Goal: Task Accomplishment & Management: Use online tool/utility

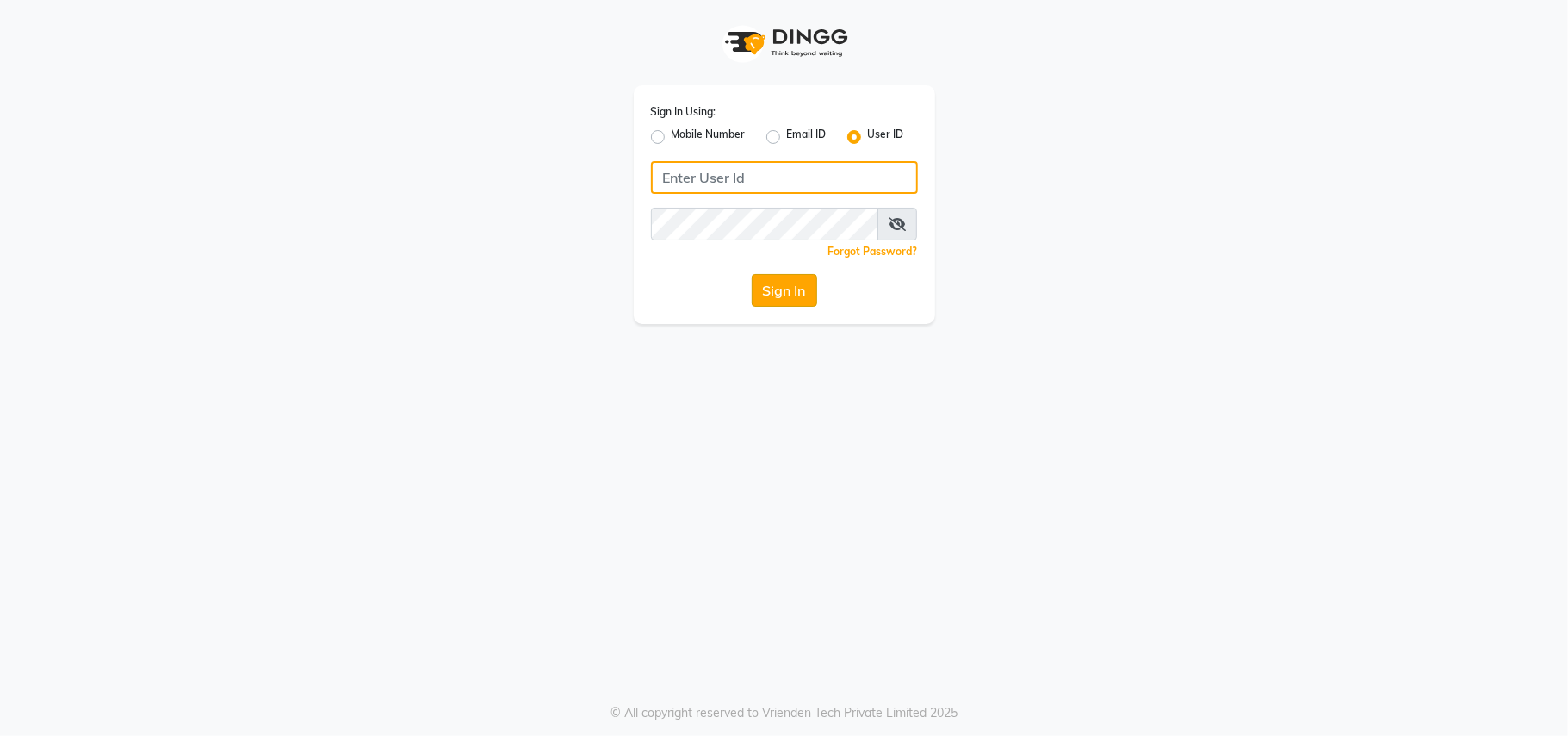
type input "theglam@123"
click at [797, 294] on button "Sign In" at bounding box center [784, 290] width 66 height 32
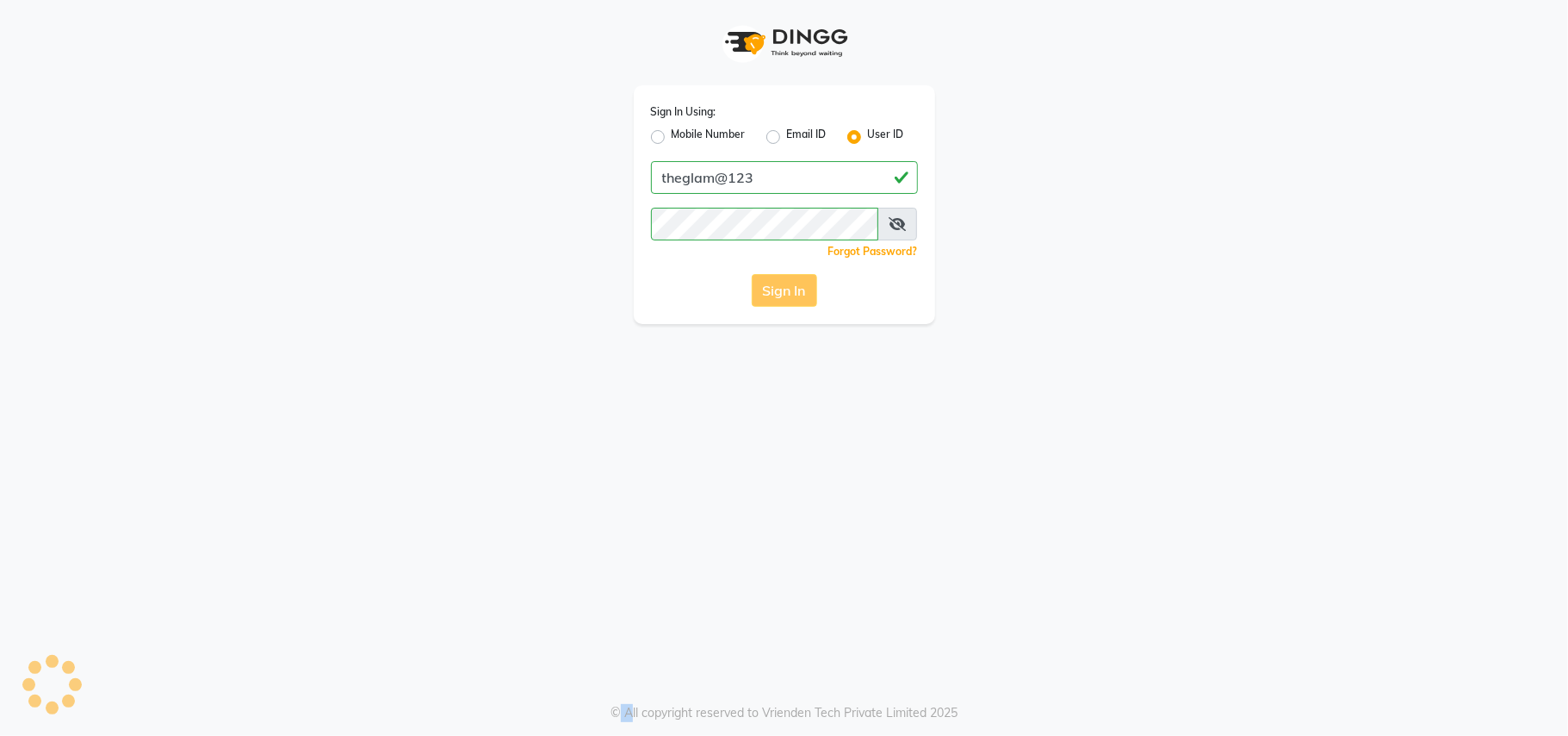
click at [797, 294] on div "Sign In" at bounding box center [784, 290] width 267 height 32
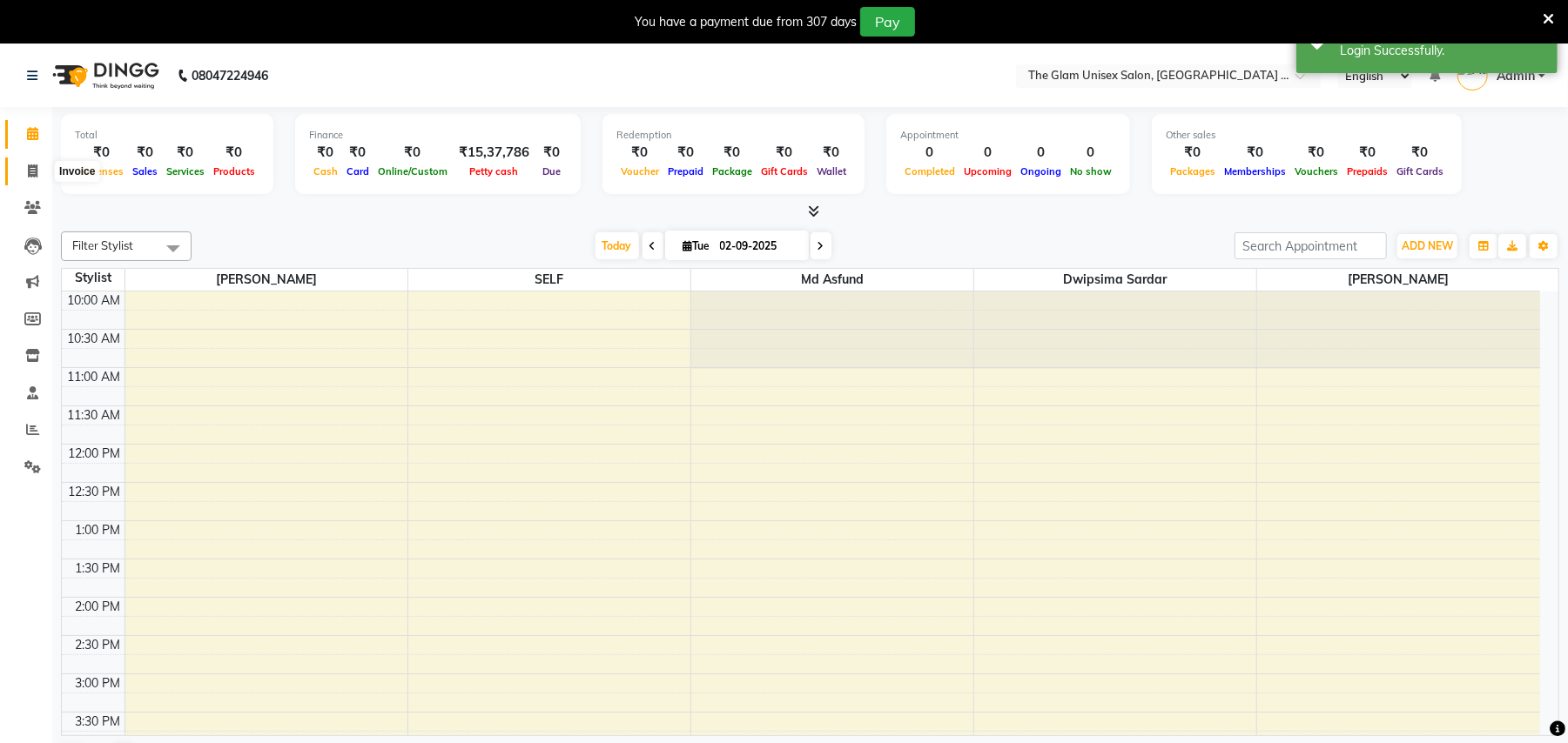
click at [32, 164] on icon at bounding box center [33, 171] width 9 height 13
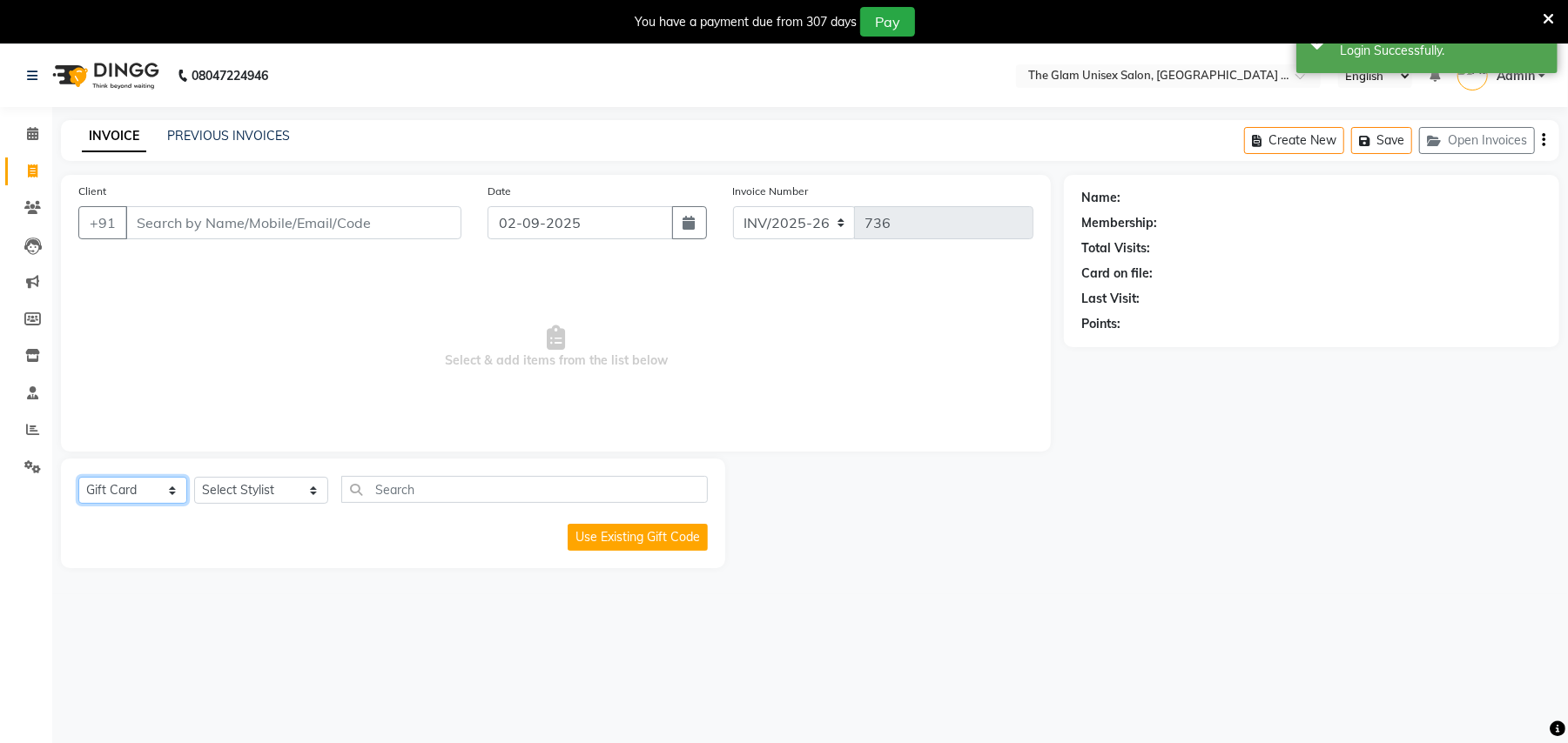
click at [130, 490] on select "Select Service Product Membership Package Voucher Prepaid Gift Card" at bounding box center [132, 489] width 109 height 27
select select "service"
click at [78, 476] on select "Select Service Product Membership Package Voucher Prepaid Gift Card" at bounding box center [132, 489] width 109 height 27
click at [257, 481] on select "Select Stylist Ankita Ghosh Dwipsima Sardar Kabir Younus Md Asfund SELF Sima Ra…" at bounding box center [261, 489] width 134 height 27
select select "66633"
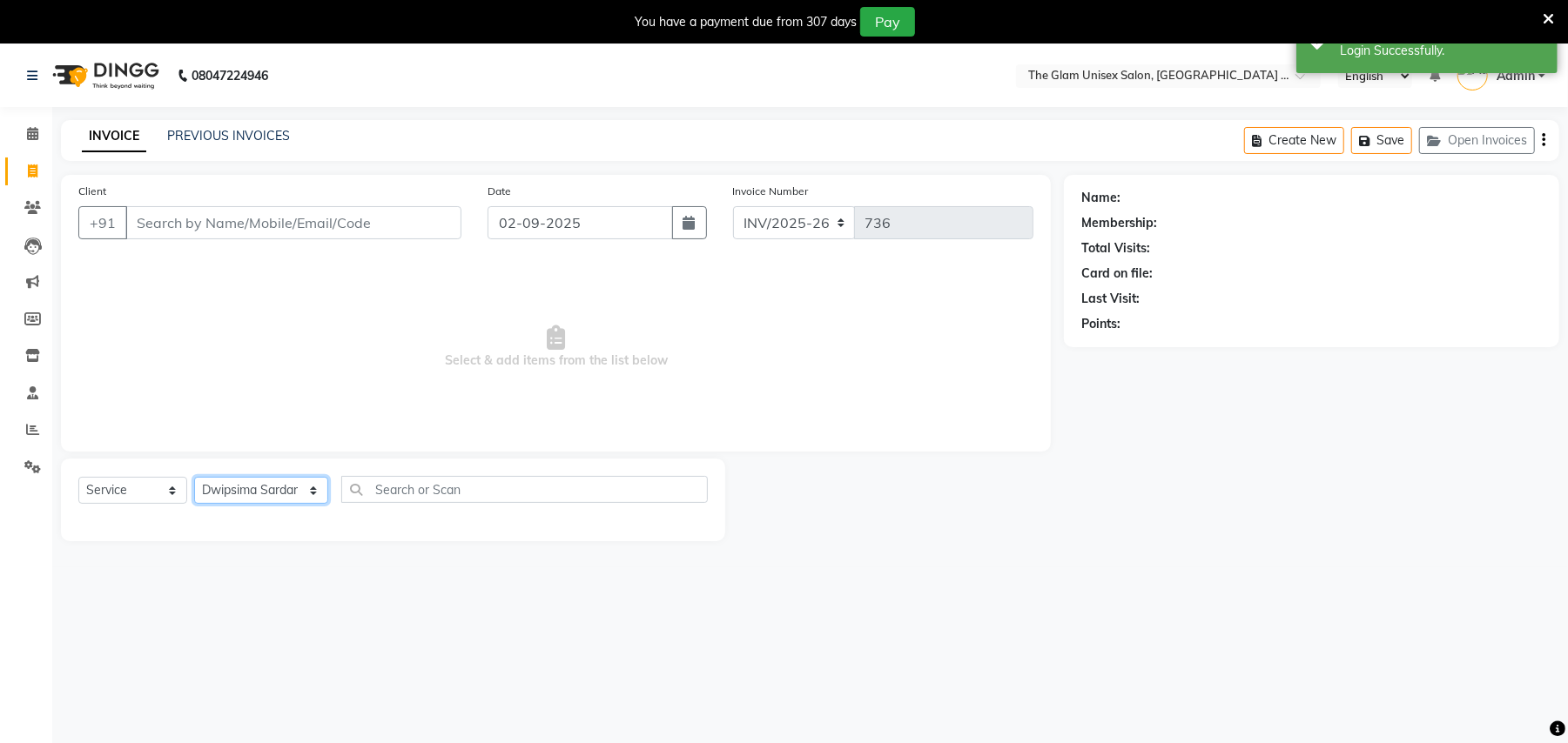
click at [194, 476] on select "Select Stylist Ankita Ghosh Dwipsima Sardar Kabir Younus Md Asfund SELF Sima Ra…" at bounding box center [261, 489] width 134 height 27
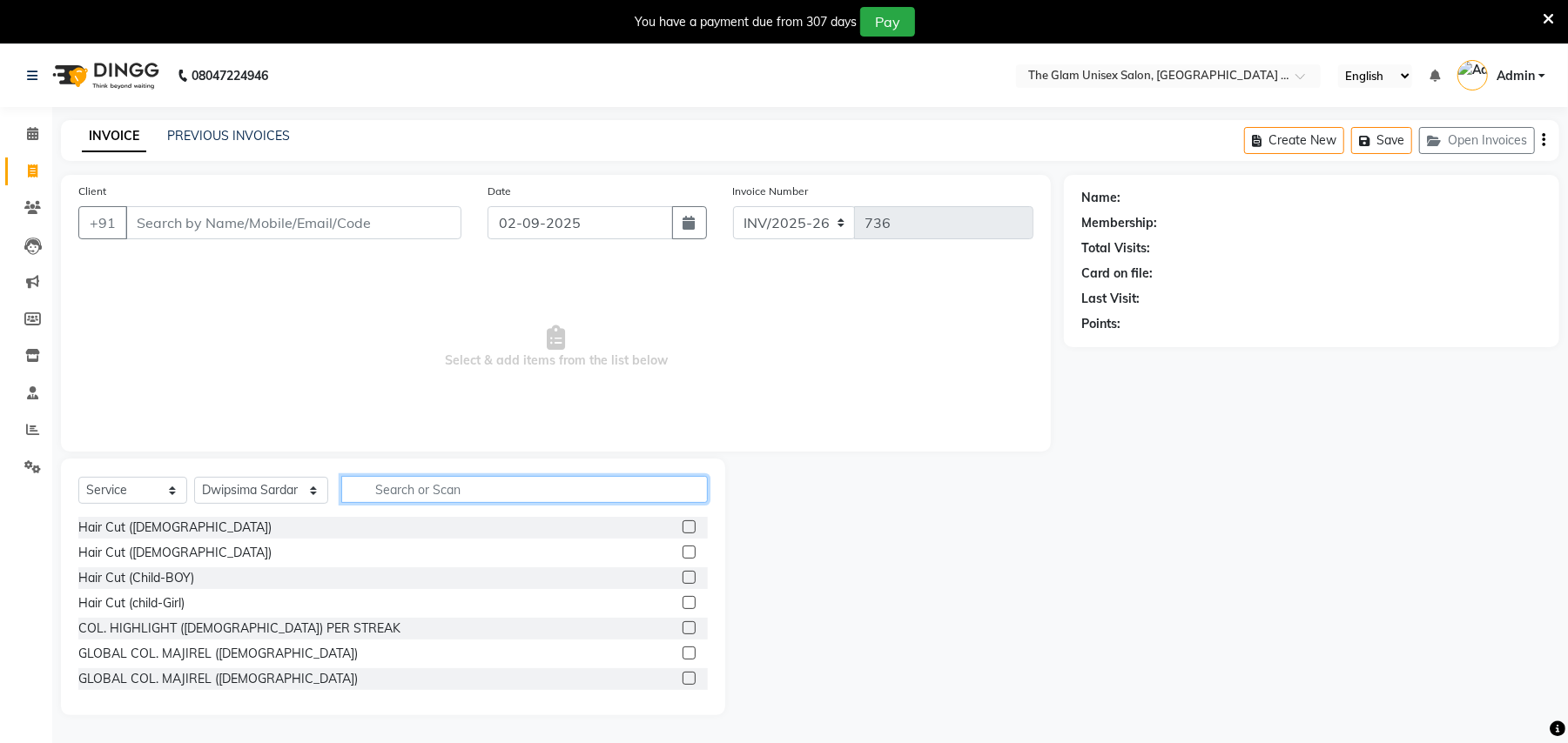
click at [385, 485] on input "text" at bounding box center [524, 488] width 367 height 27
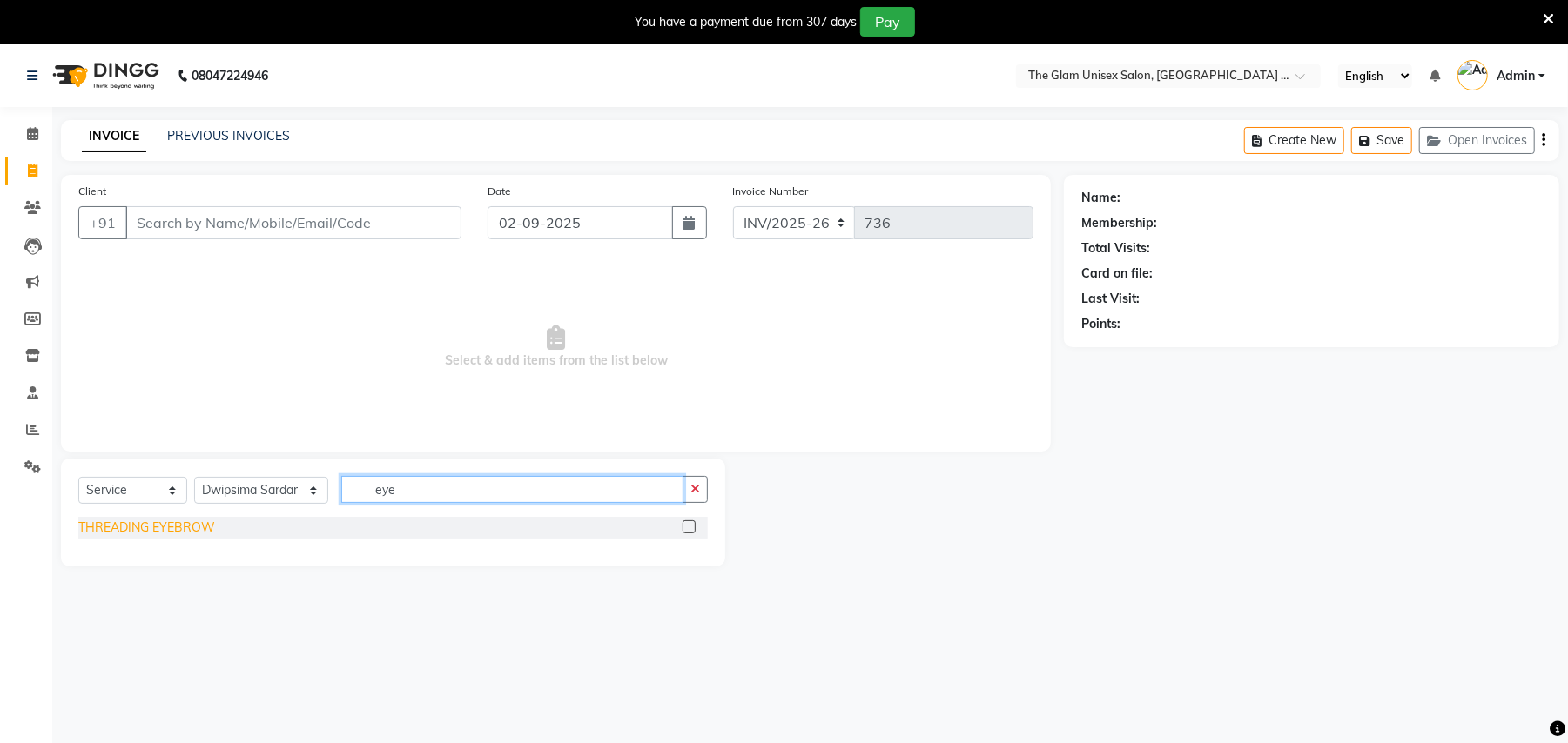
type input "eye"
drag, startPoint x: 104, startPoint y: 529, endPoint x: 124, endPoint y: 530, distance: 20.0
click at [110, 529] on div "THREADING EYEBROW" at bounding box center [146, 528] width 137 height 19
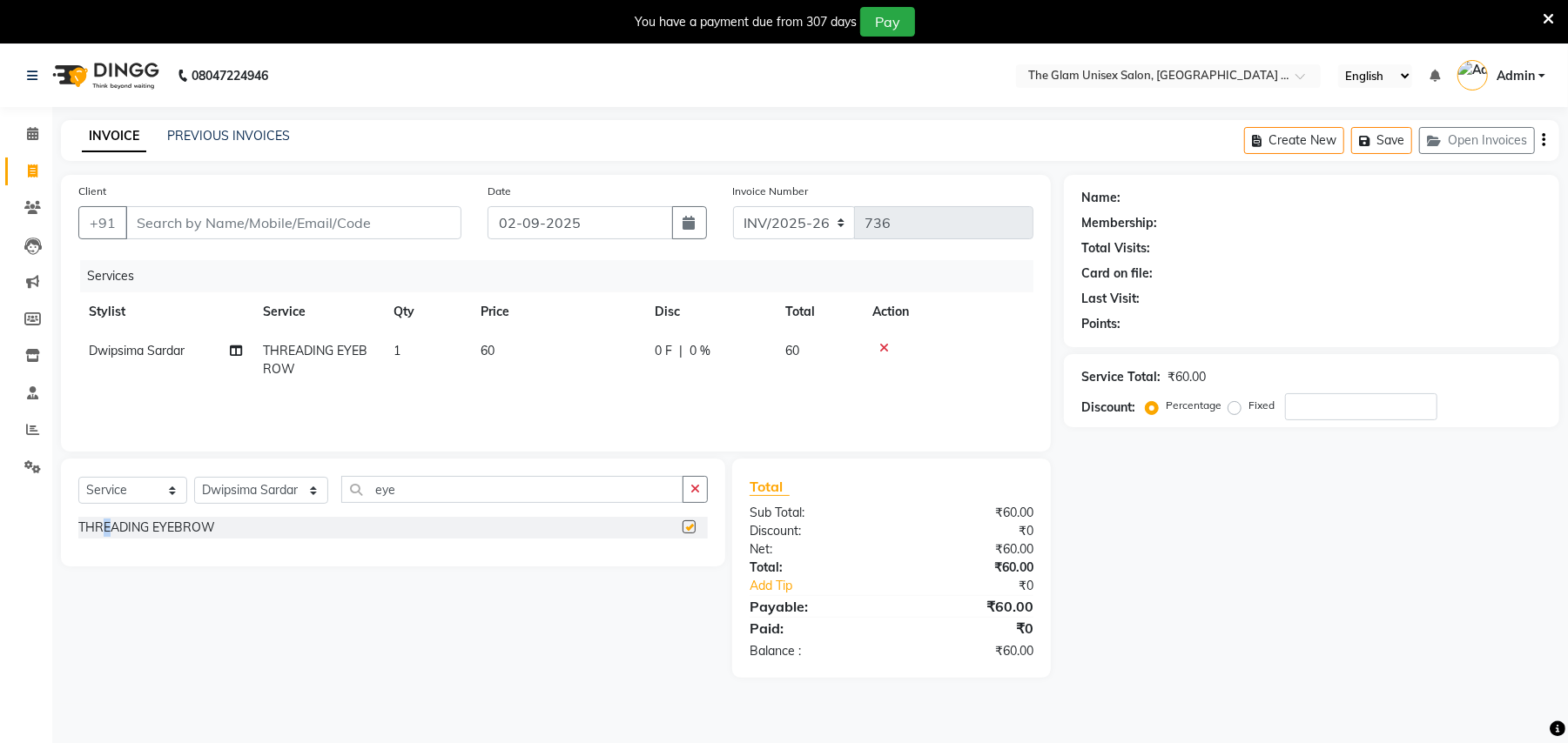
checkbox input "false"
click at [683, 492] on button "button" at bounding box center [695, 488] width 25 height 27
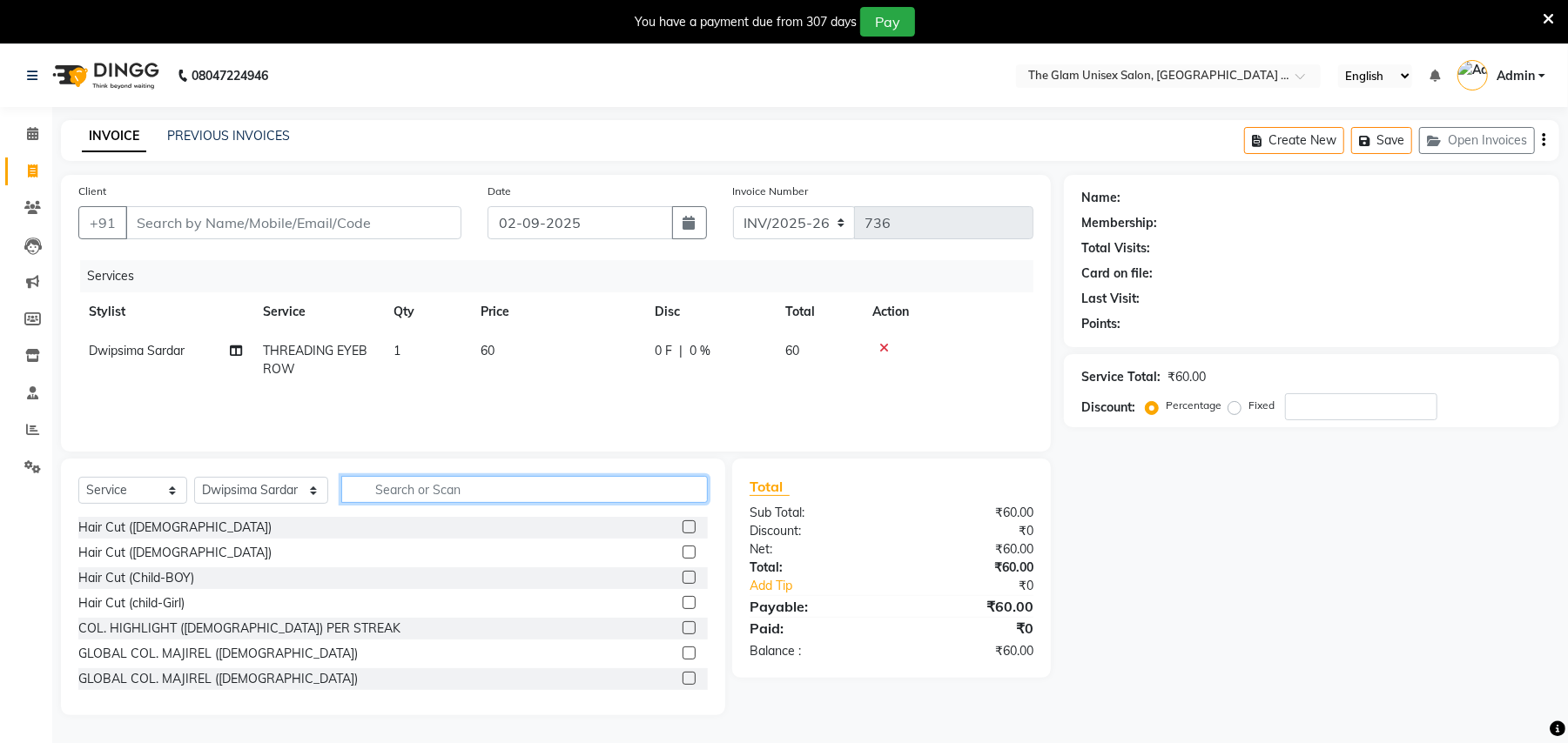
drag, startPoint x: 603, startPoint y: 488, endPoint x: 593, endPoint y: 488, distance: 10.0
click at [590, 488] on input "text" at bounding box center [524, 488] width 367 height 27
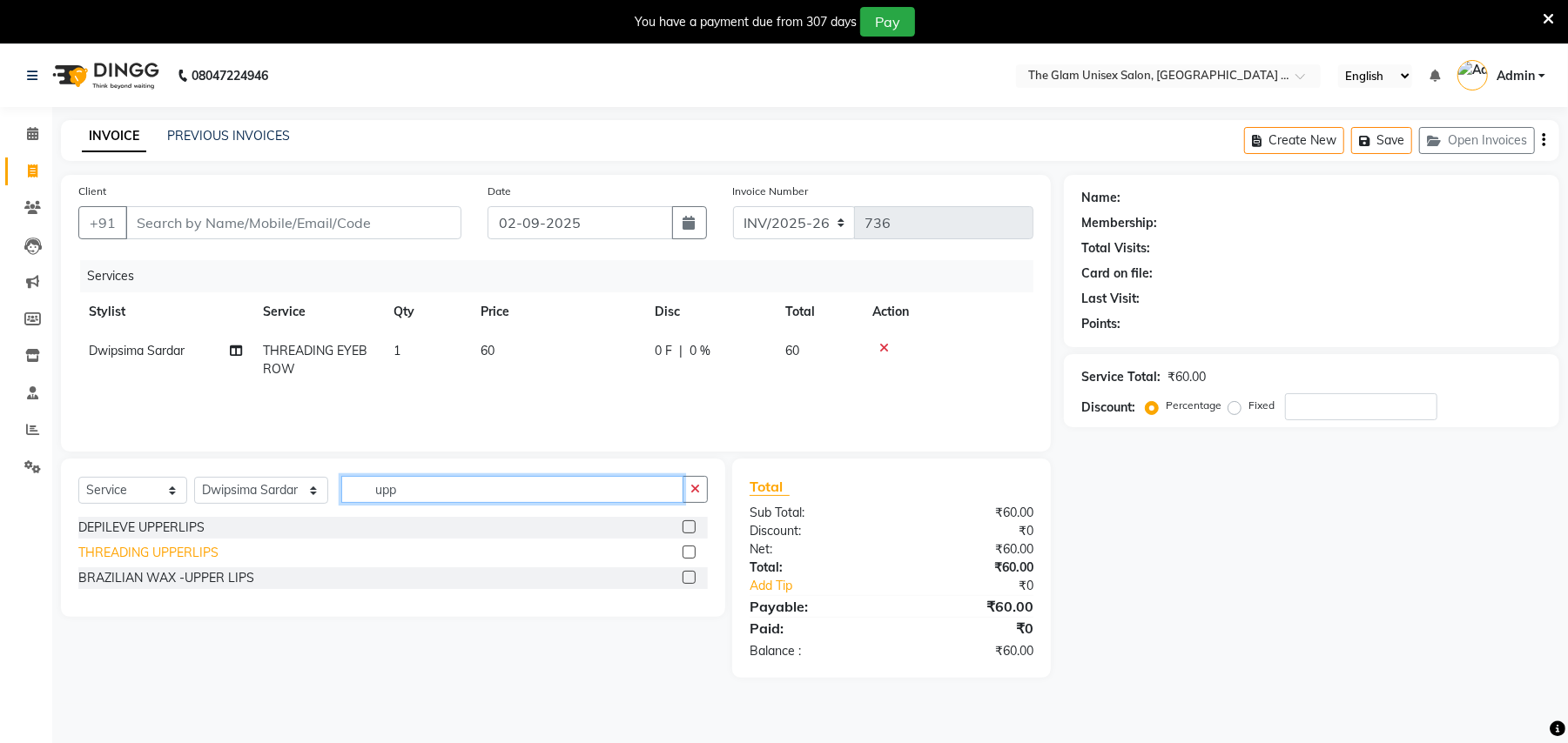
type input "upp"
click at [188, 551] on div "THREADING UPPERLIPS" at bounding box center [148, 553] width 140 height 19
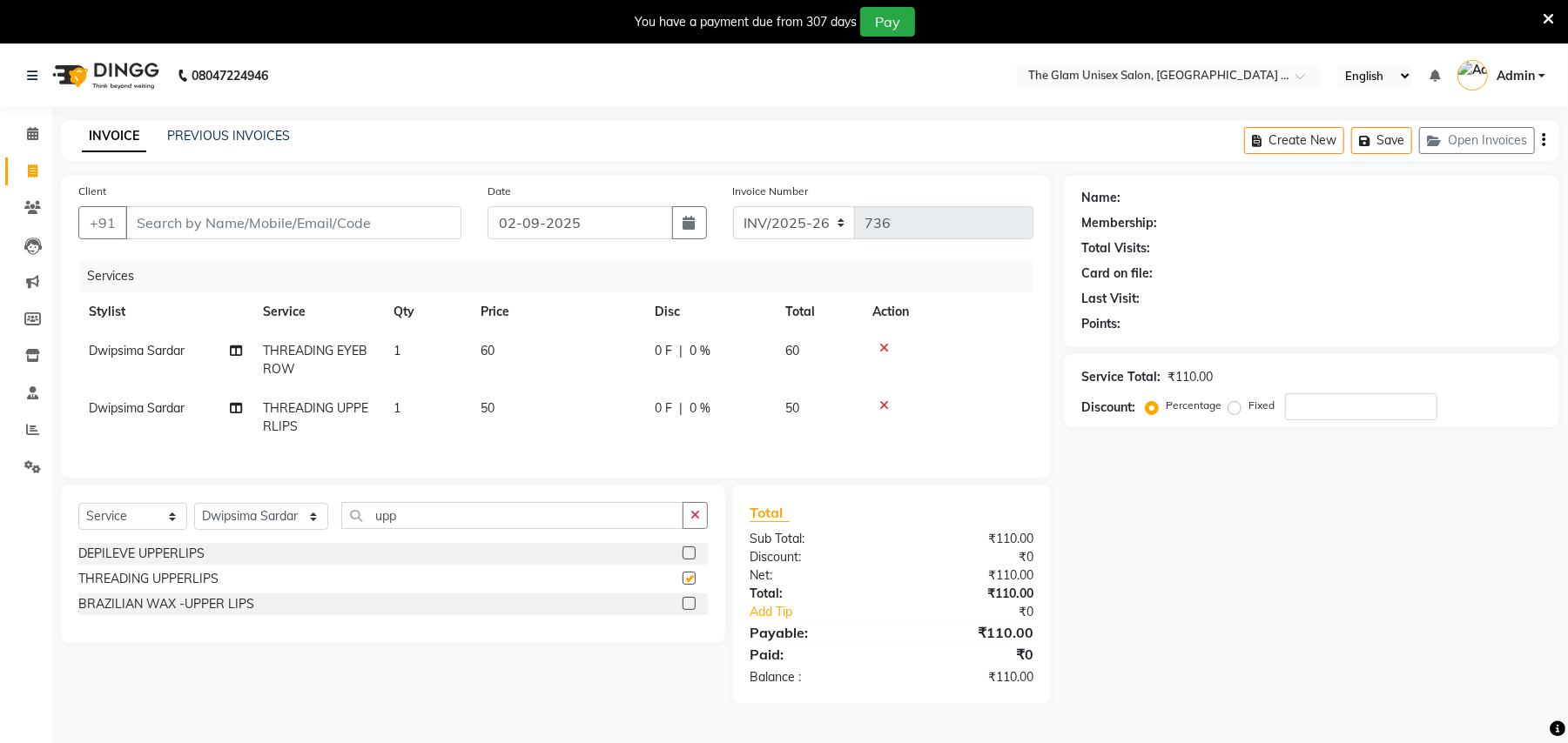
checkbox input "false"
click at [352, 220] on input "Client" at bounding box center [293, 222] width 336 height 33
type input "n"
type input "0"
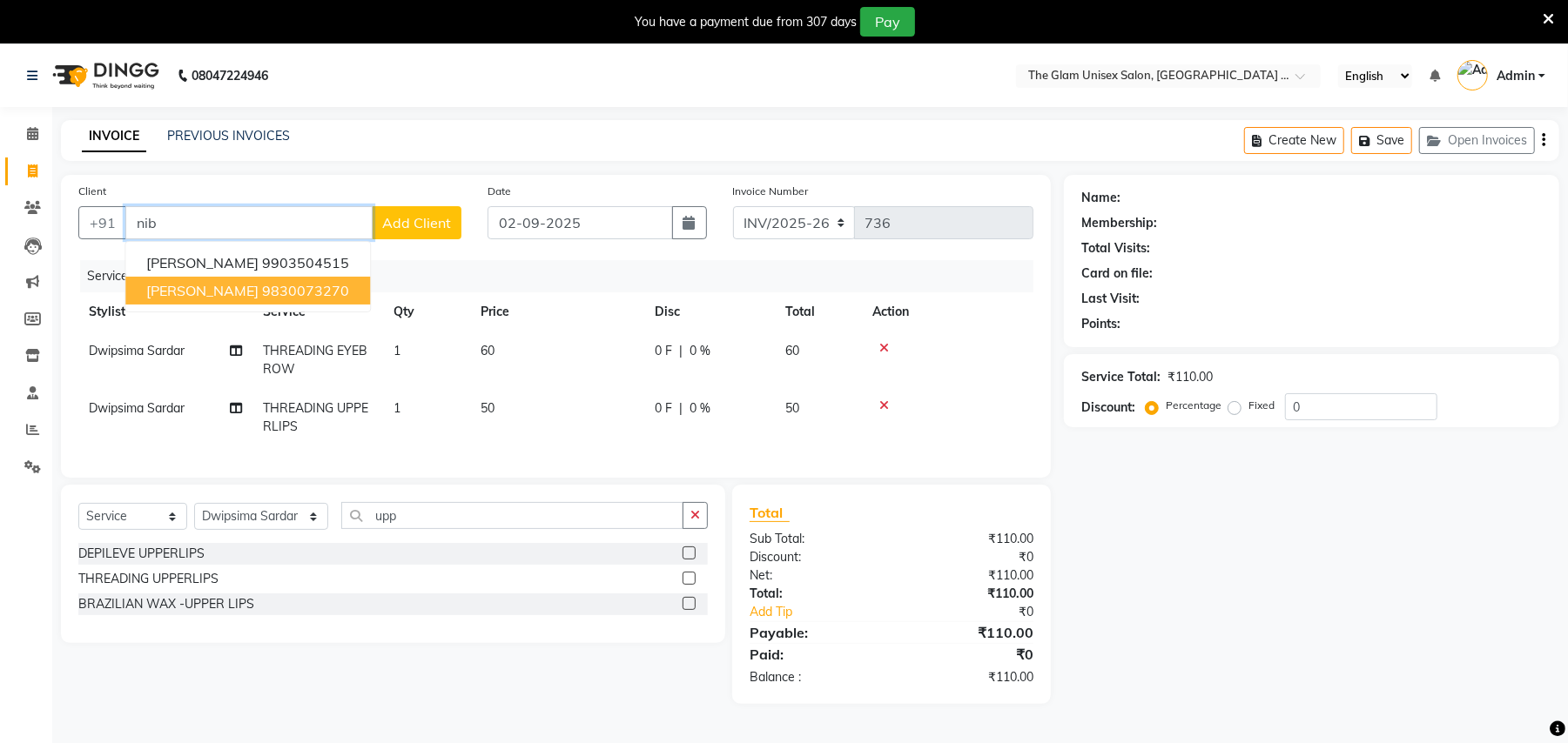
click at [336, 279] on button "Nibedita Mukherjee 9830073270" at bounding box center [247, 291] width 244 height 28
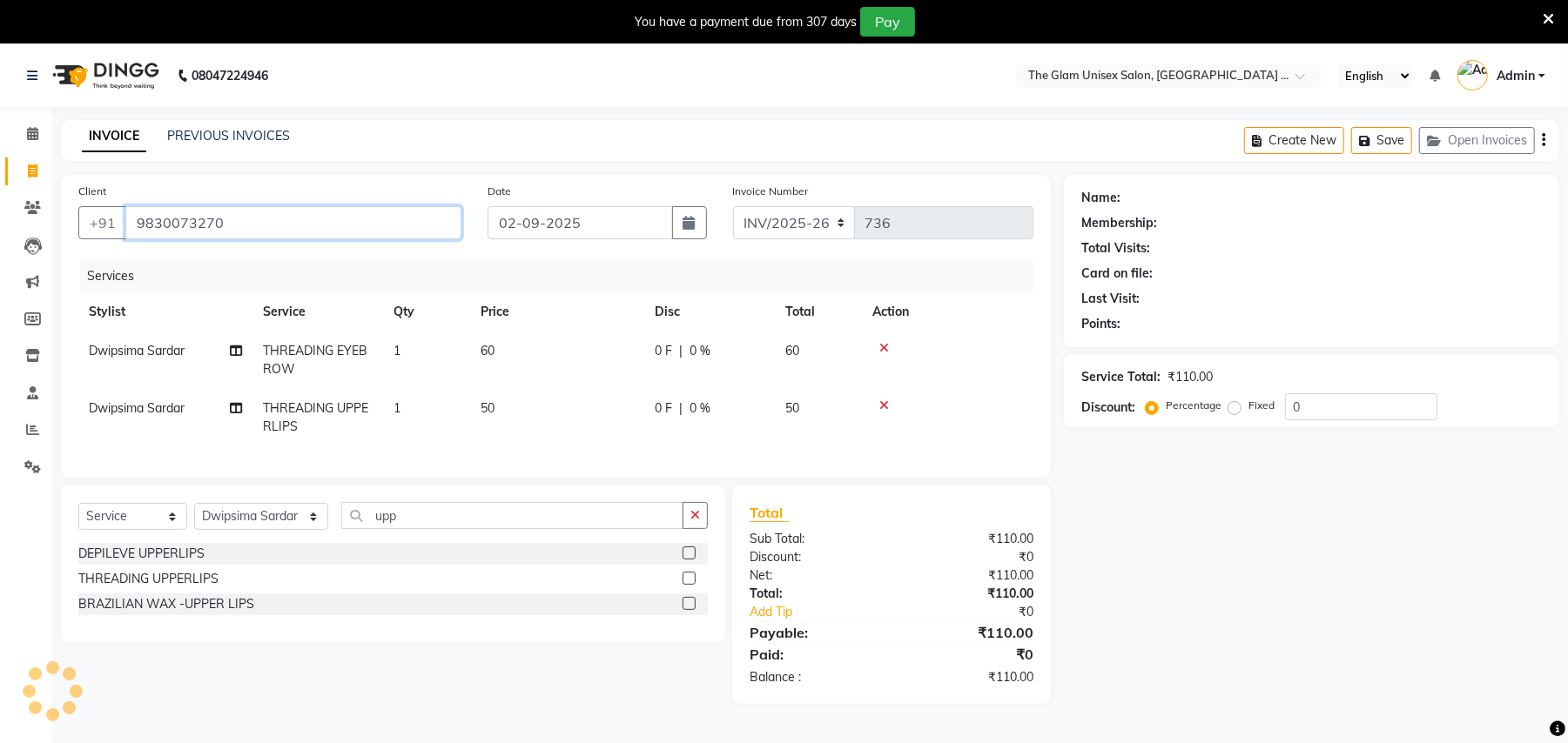
type input "9830073270"
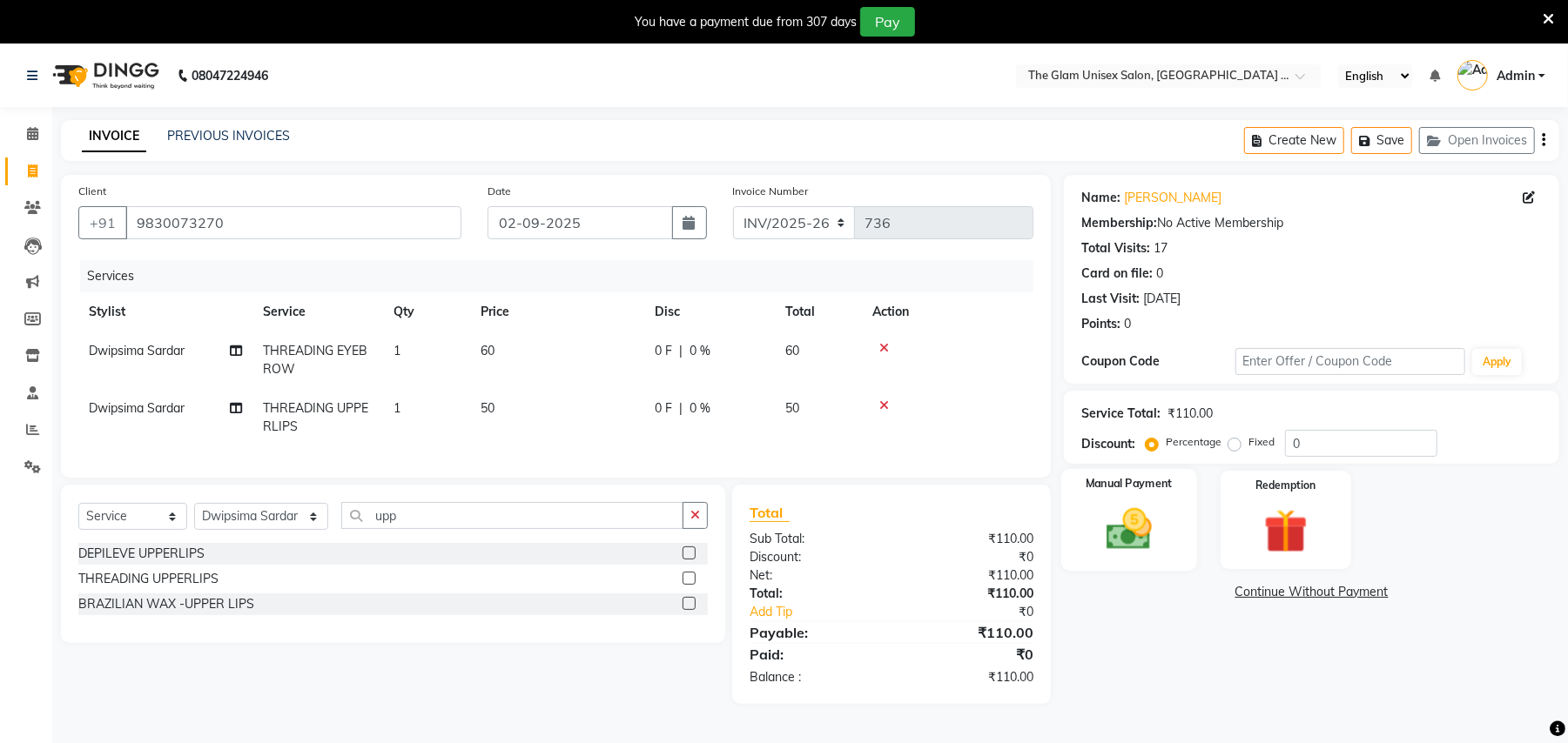
click at [1173, 530] on div "Manual Payment" at bounding box center [1130, 519] width 136 height 102
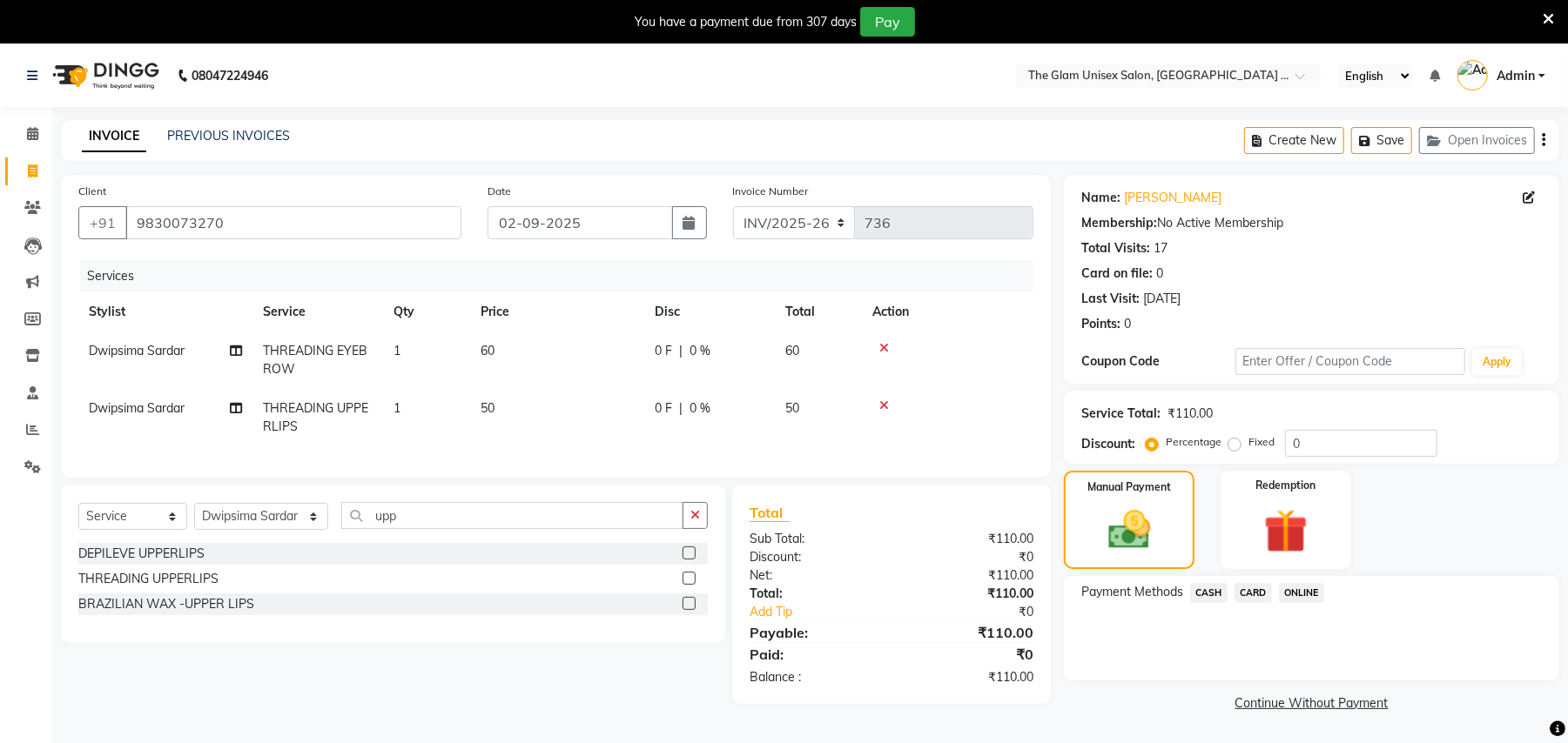
click at [1308, 595] on span "ONLINE" at bounding box center [1301, 592] width 46 height 20
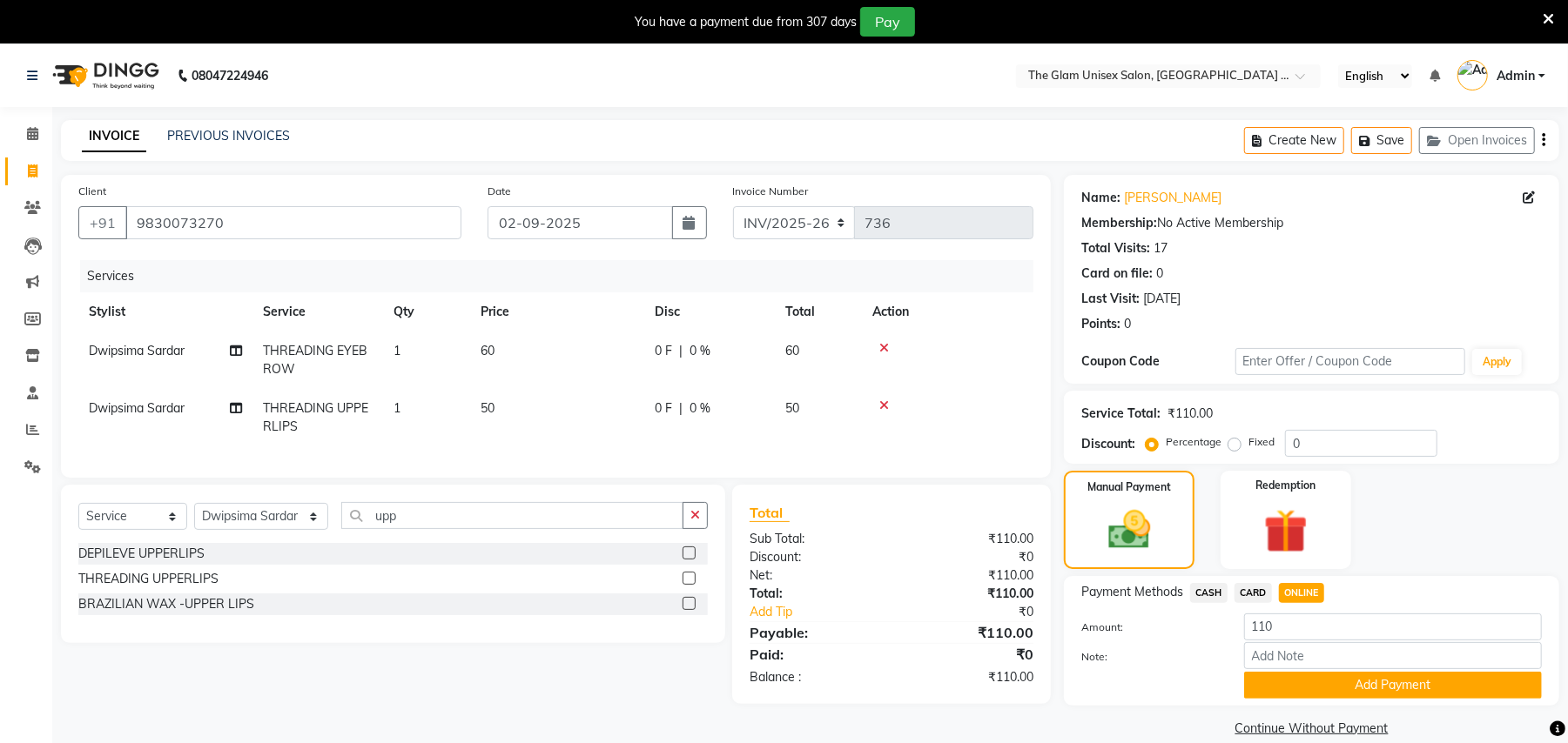
click at [1394, 684] on button "Add Payment" at bounding box center [1393, 684] width 298 height 27
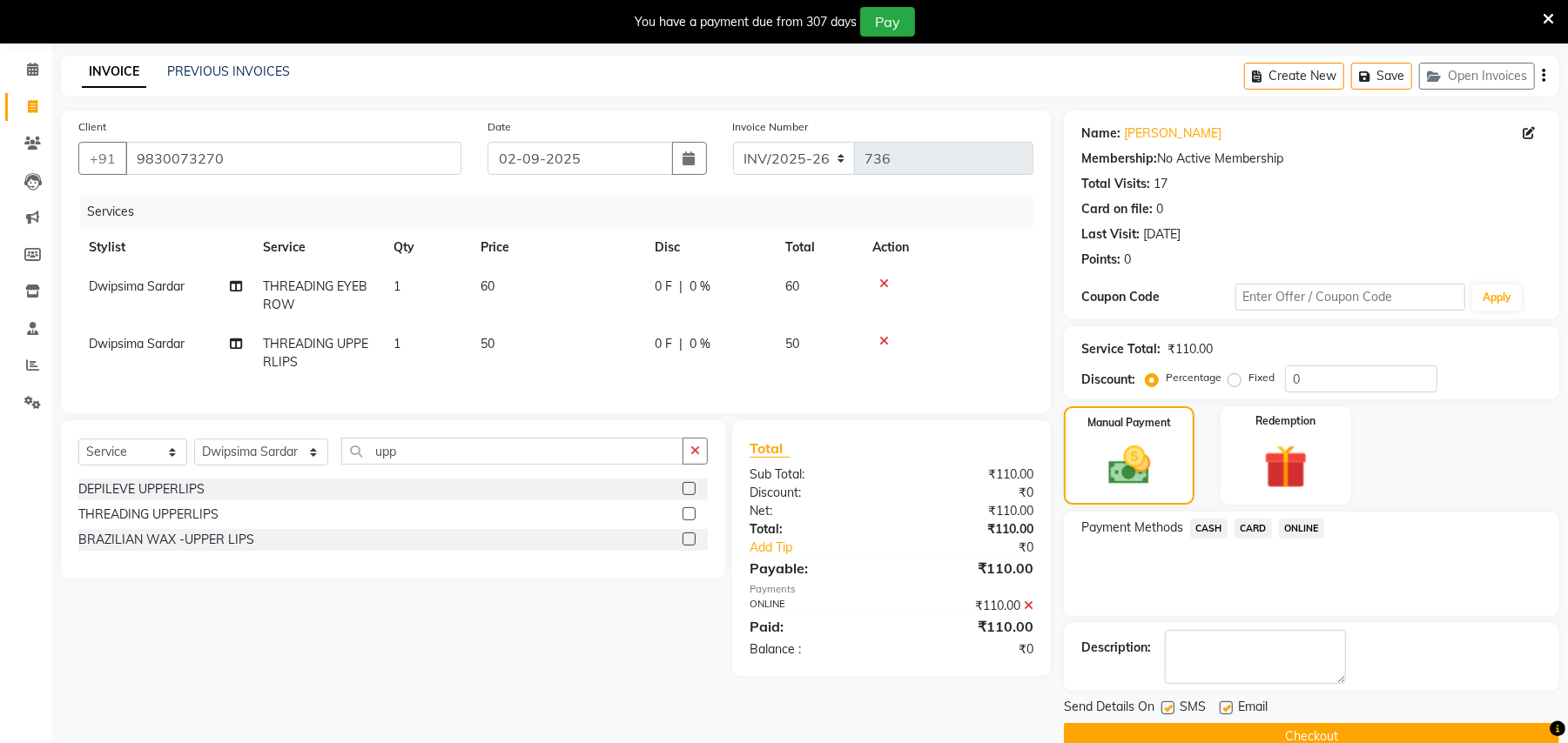
scroll to position [98, 0]
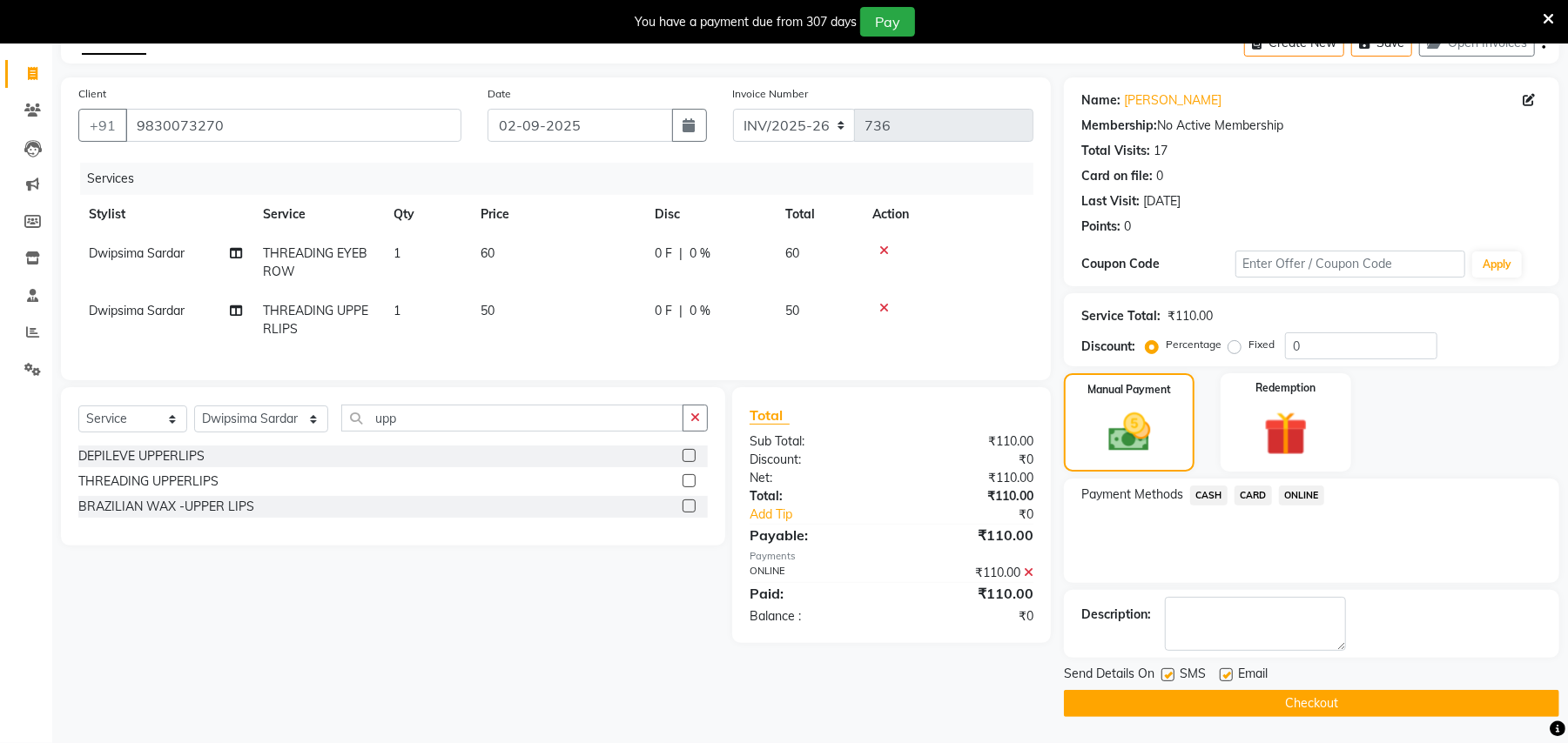
click at [1391, 704] on button "Checkout" at bounding box center [1311, 703] width 495 height 27
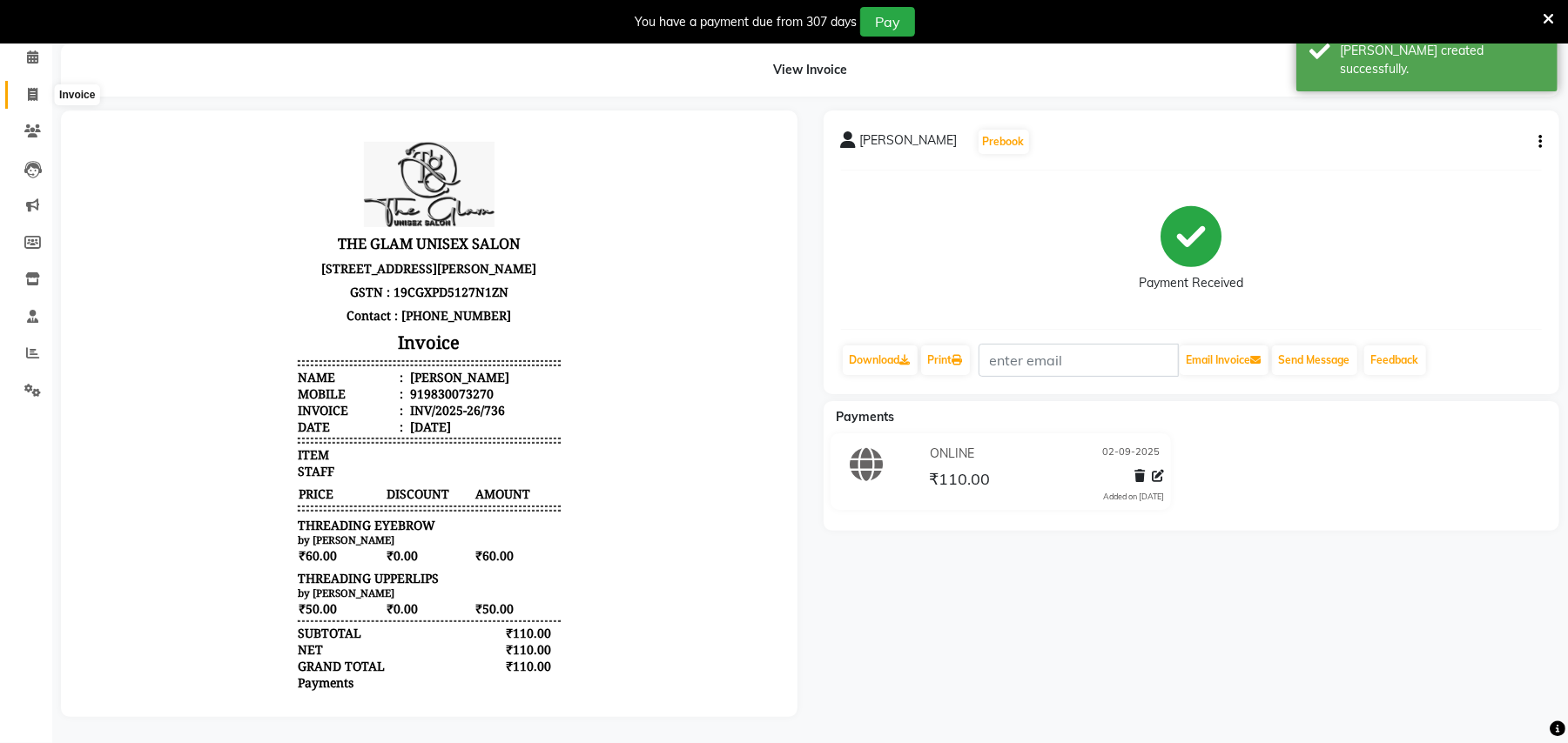
click at [32, 88] on icon at bounding box center [33, 94] width 9 height 13
select select "service"
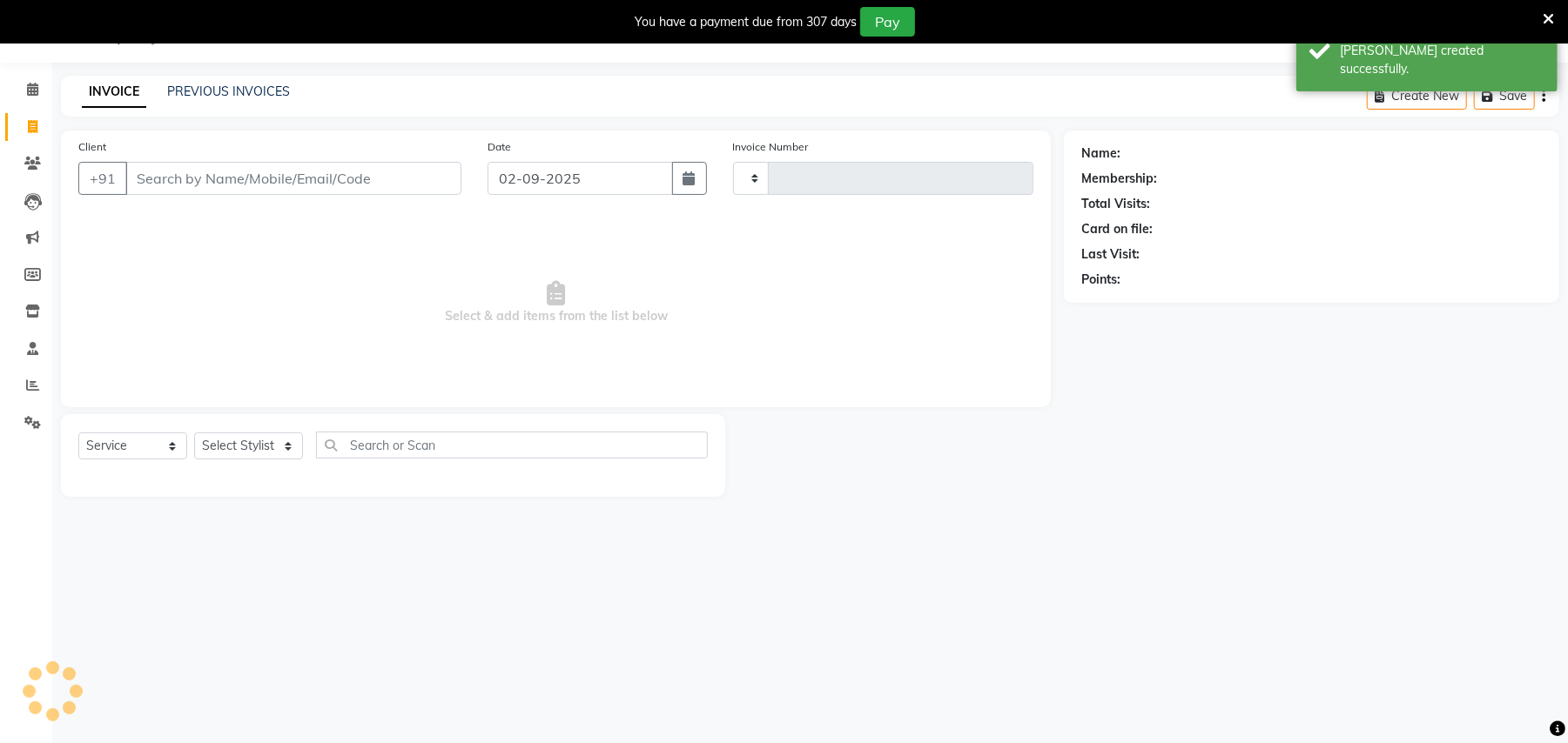
scroll to position [44, 0]
type input "737"
select select "6046"
select select "G"
